Goal: Information Seeking & Learning: Learn about a topic

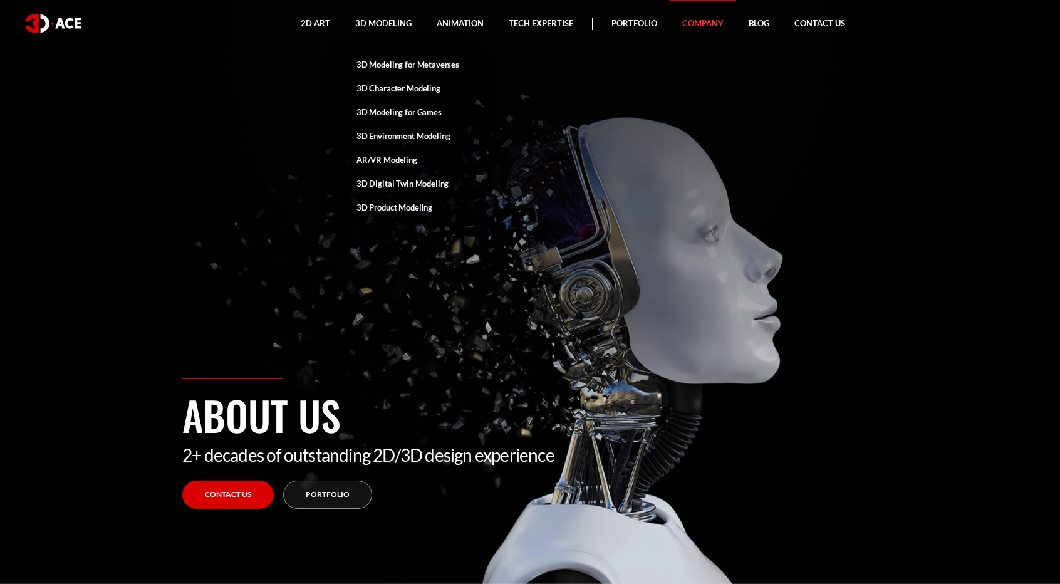
click at [382, 26] on link "3D Modeling" at bounding box center [383, 23] width 81 height 47
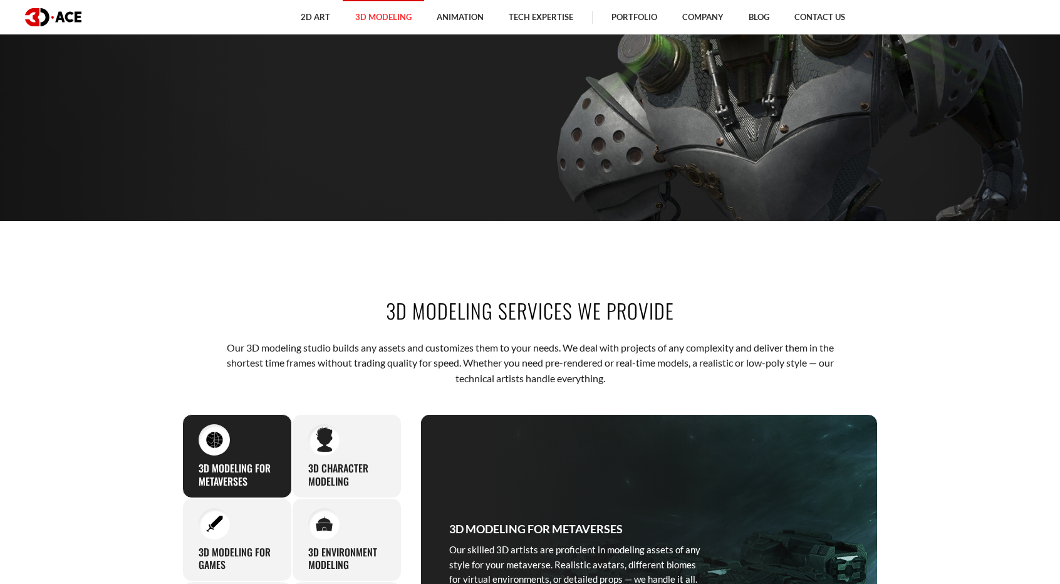
scroll to position [564, 0]
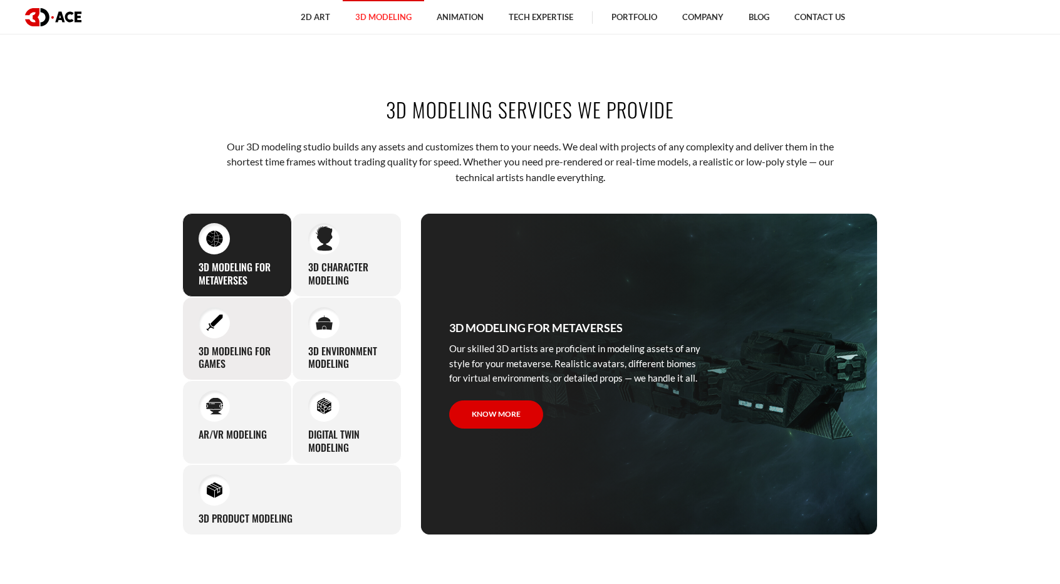
click at [226, 347] on h3 "3D modeling for games" at bounding box center [237, 358] width 77 height 26
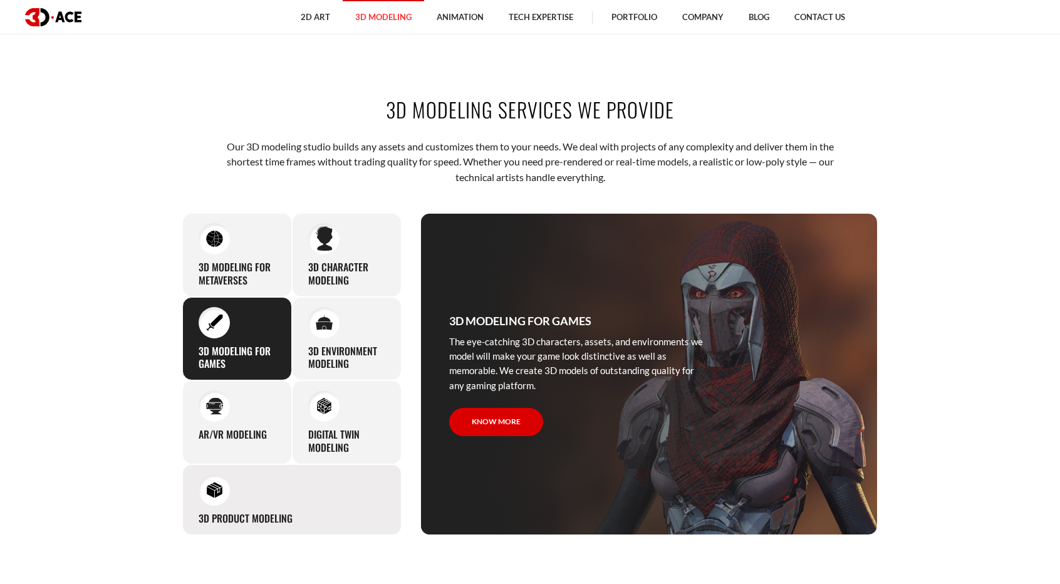
click at [304, 493] on div "3D Product Modeling Experienced professionals at 3D-Ace are capable of modeling…" at bounding box center [291, 499] width 219 height 71
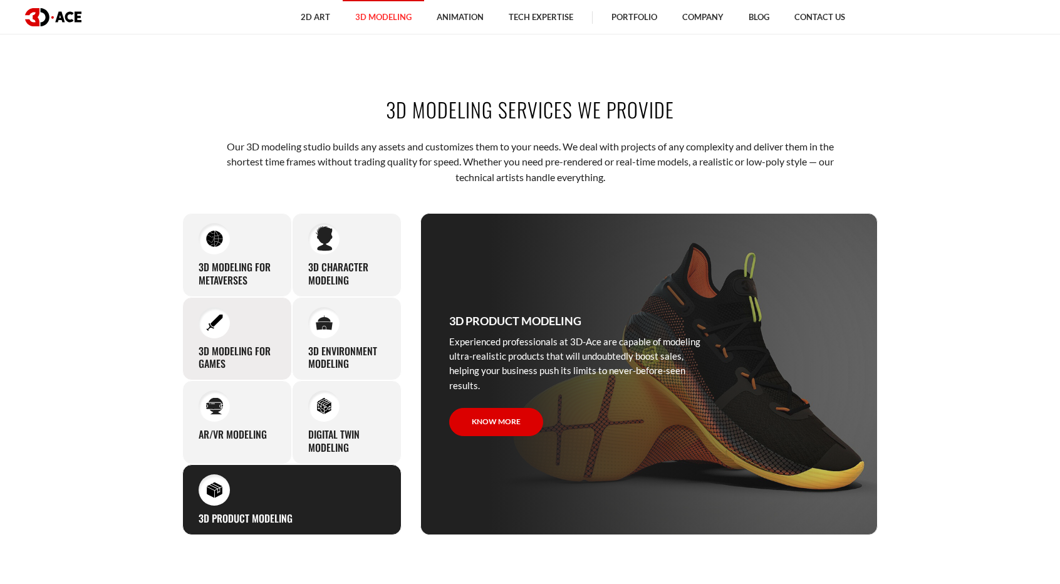
click at [236, 359] on h3 "3D modeling for games" at bounding box center [237, 358] width 77 height 26
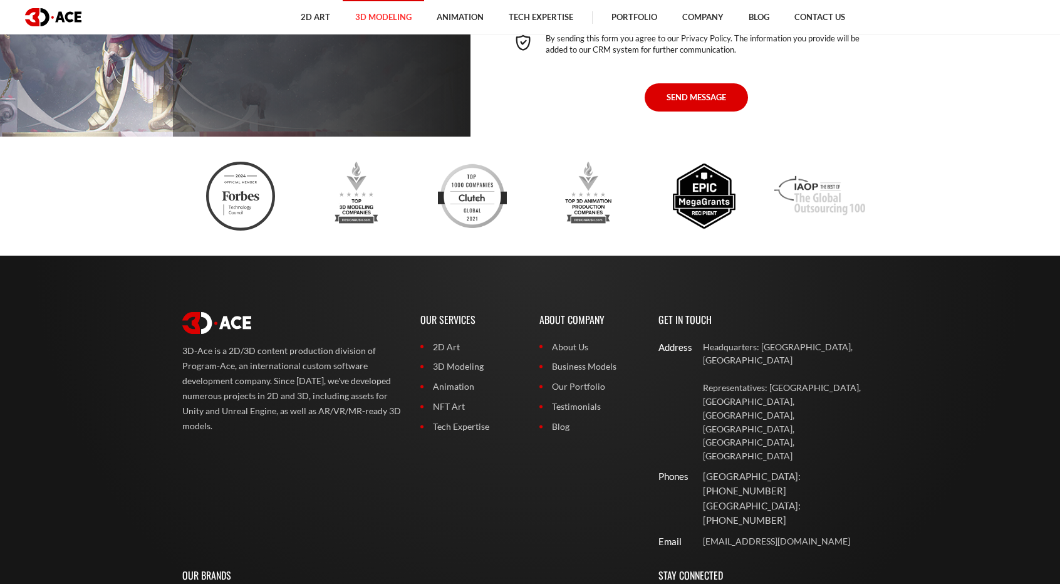
scroll to position [4129, 0]
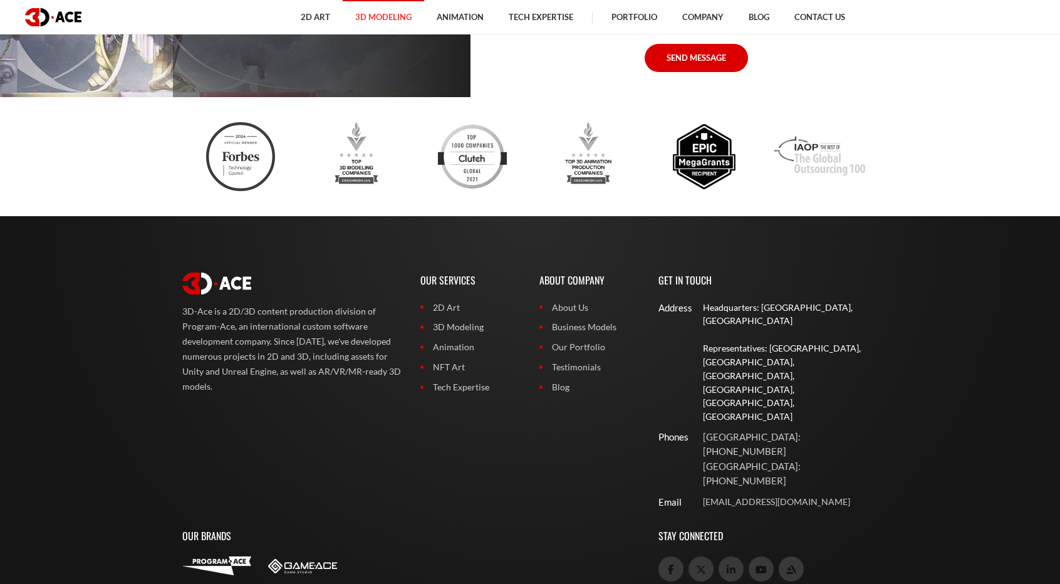
click at [798, 342] on p "Representatives: USA, Canada, UAE, Germany, Ukraine, Poland" at bounding box center [790, 383] width 175 height 82
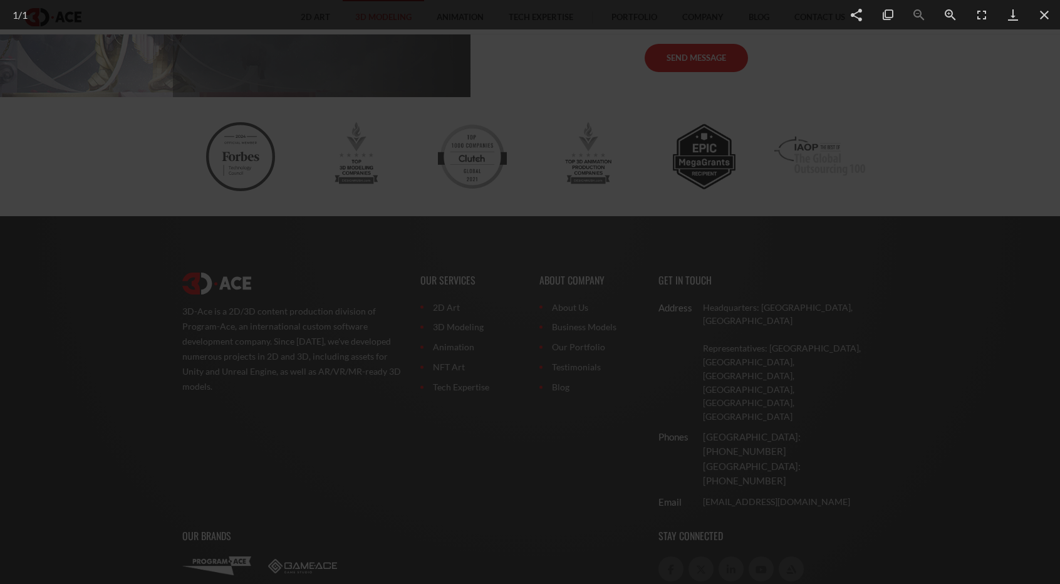
click at [1013, 79] on div at bounding box center [530, 292] width 1060 height 584
